Goal: Information Seeking & Learning: Learn about a topic

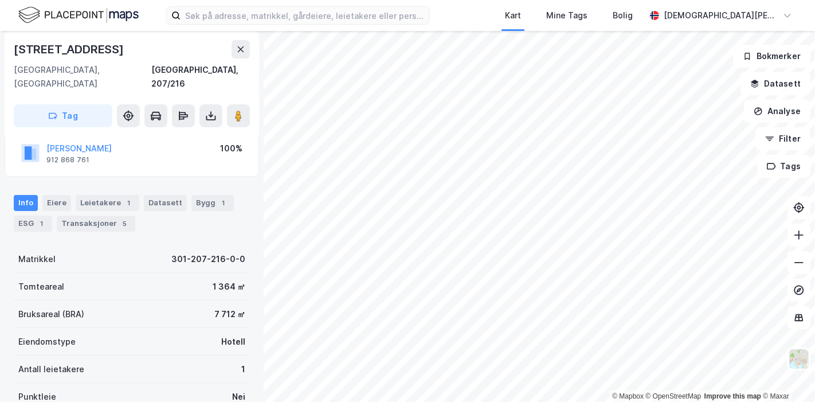
scroll to position [85, 0]
click at [90, 216] on div "Transaksjoner 5" at bounding box center [96, 224] width 79 height 16
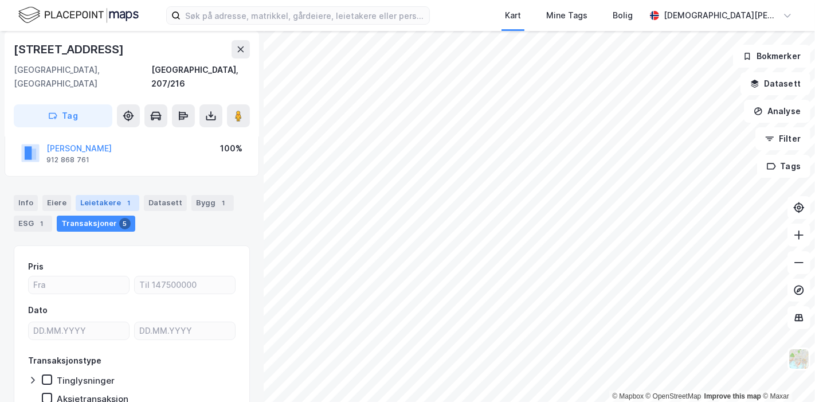
click at [96, 195] on div "Leietakere 1" at bounding box center [108, 203] width 64 height 16
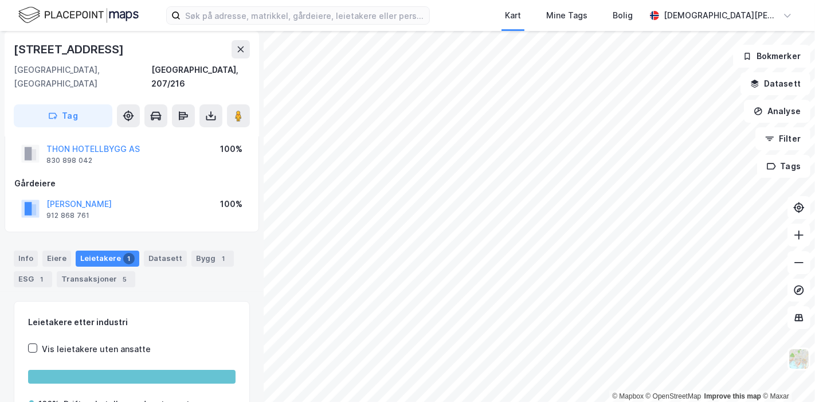
scroll to position [29, 0]
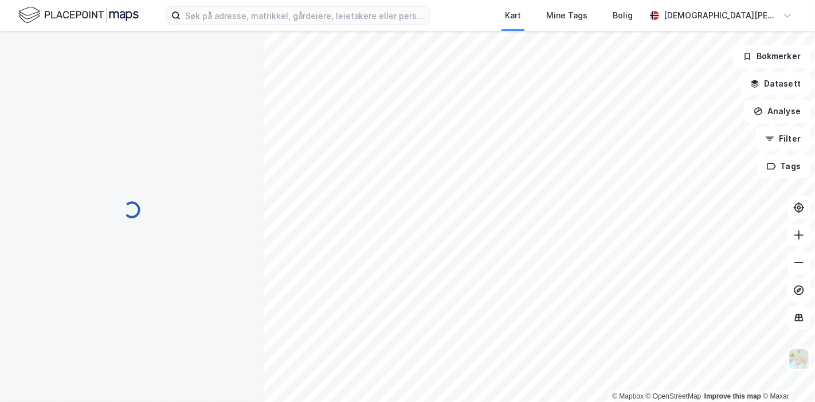
scroll to position [29, 0]
